Goal: Check status: Check status

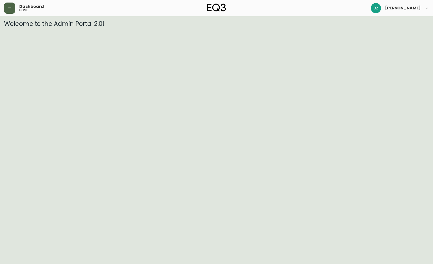
click at [8, 5] on button "button" at bounding box center [9, 8] width 11 height 11
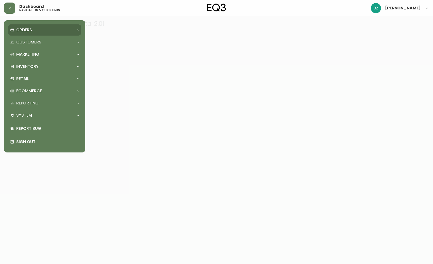
click at [32, 28] on p "Orders" at bounding box center [24, 30] width 16 height 6
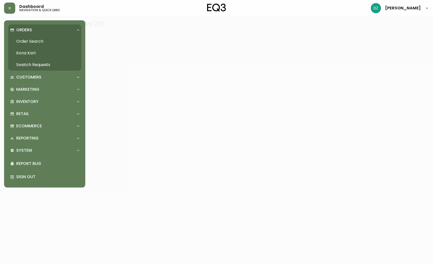
click at [31, 42] on link "Order Search" at bounding box center [44, 42] width 73 height 12
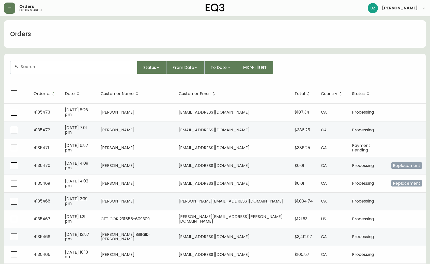
click at [92, 68] on input "text" at bounding box center [77, 66] width 112 height 5
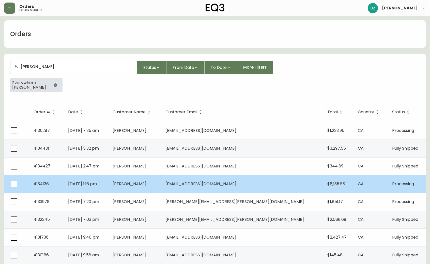
type input "[PERSON_NAME]"
click at [54, 183] on td "4134136" at bounding box center [46, 184] width 35 height 18
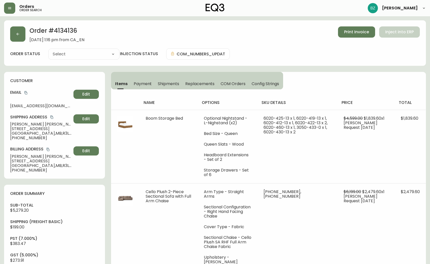
type input "Processing"
select select "PROCESSING"
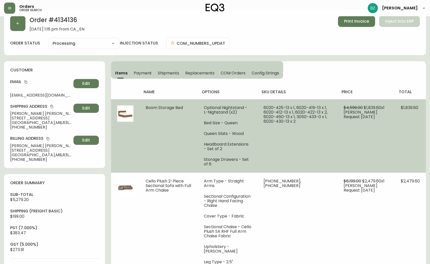
scroll to position [4, 0]
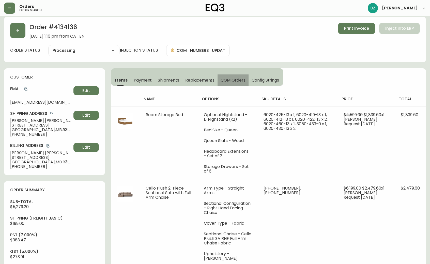
click at [224, 78] on span "COM Orders" at bounding box center [233, 79] width 25 height 5
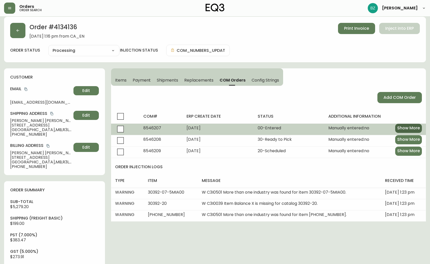
click at [408, 129] on span "Show More" at bounding box center [408, 128] width 23 height 6
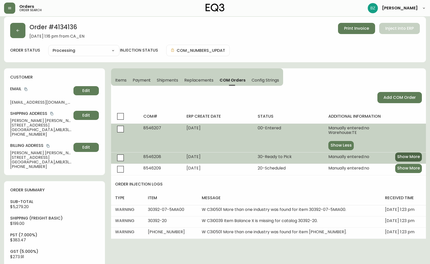
click at [409, 155] on span "Show More" at bounding box center [408, 157] width 23 height 6
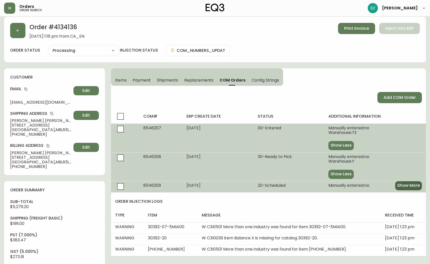
click at [408, 186] on span "Show More" at bounding box center [408, 186] width 23 height 6
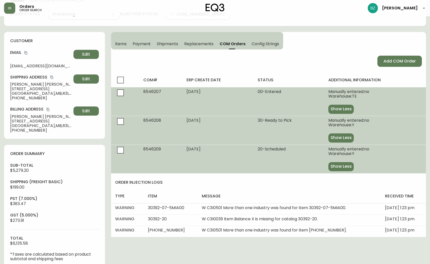
scroll to position [42, 0]
